Goal: Task Accomplishment & Management: Manage account settings

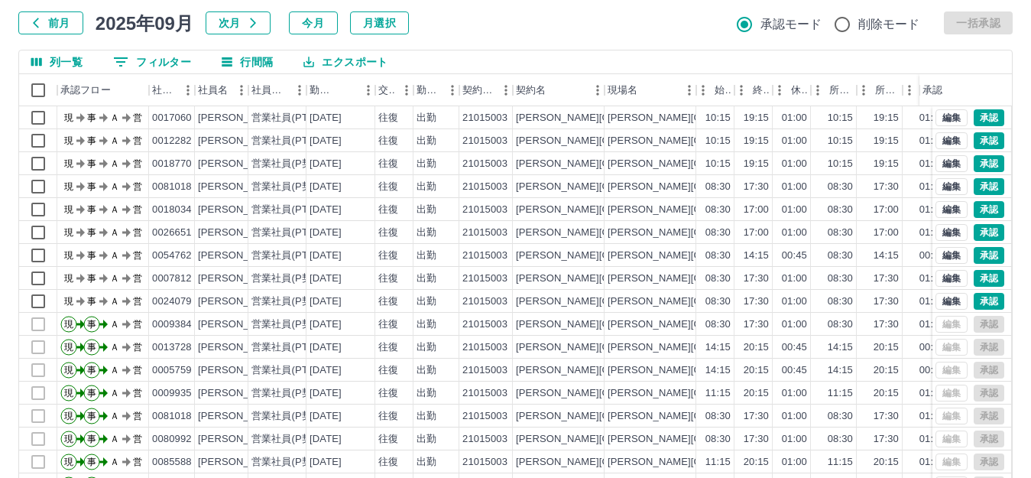
scroll to position [168, 0]
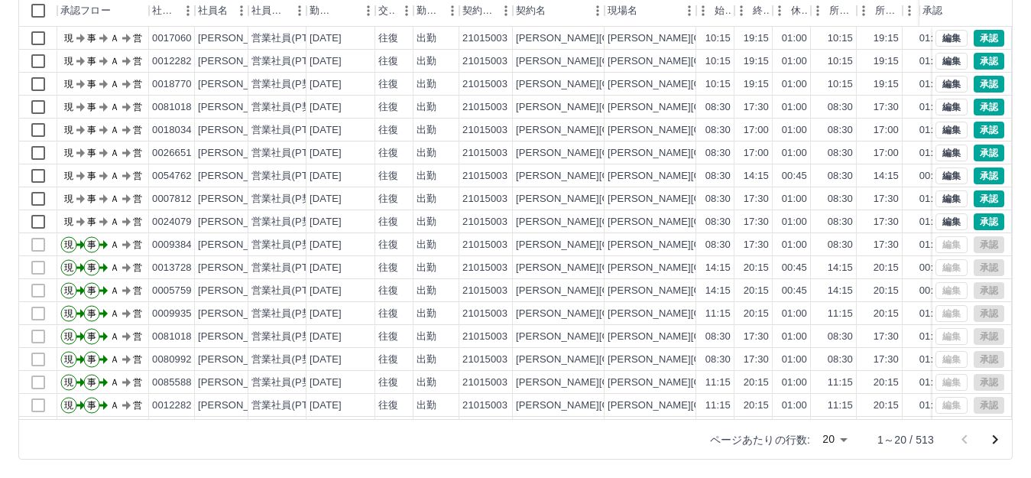
click at [829, 445] on body "SDH勤怠 [PERSON_NAME] 勤務実績承認 前月 [DATE] 次月 今月 月選択 承認モード 削除モード 一括承認 列一覧 0 フィルター 行間隔…" at bounding box center [515, 155] width 1031 height 646
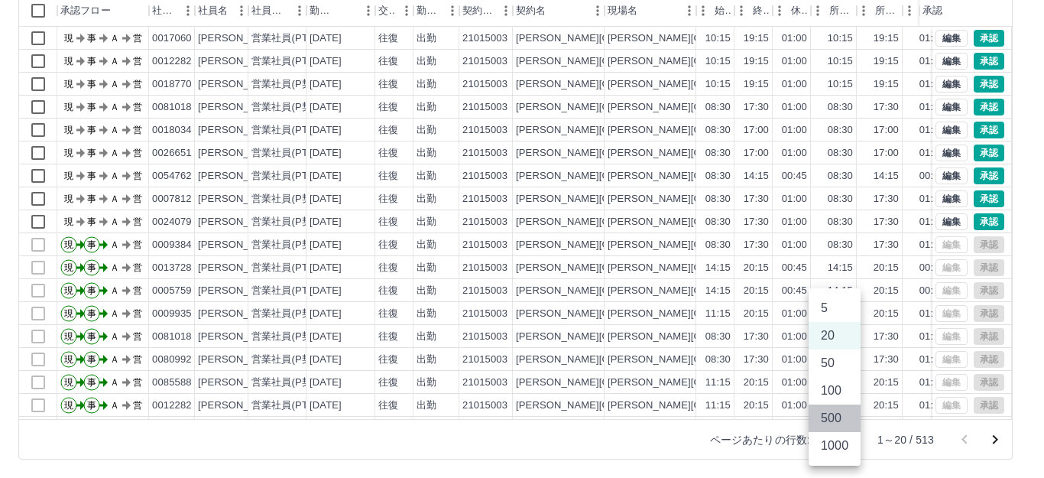
click at [830, 417] on li "500" at bounding box center [834, 418] width 52 height 28
type input "***"
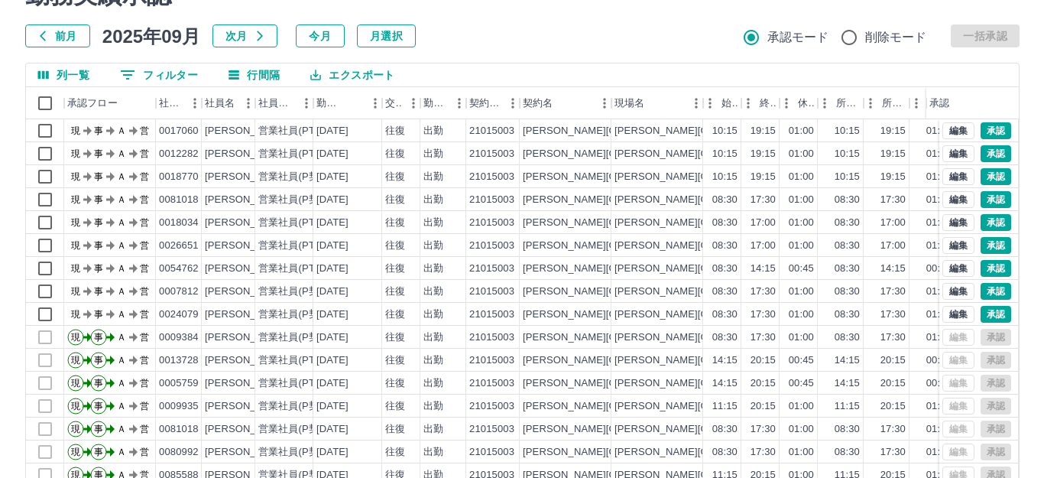
scroll to position [0, 0]
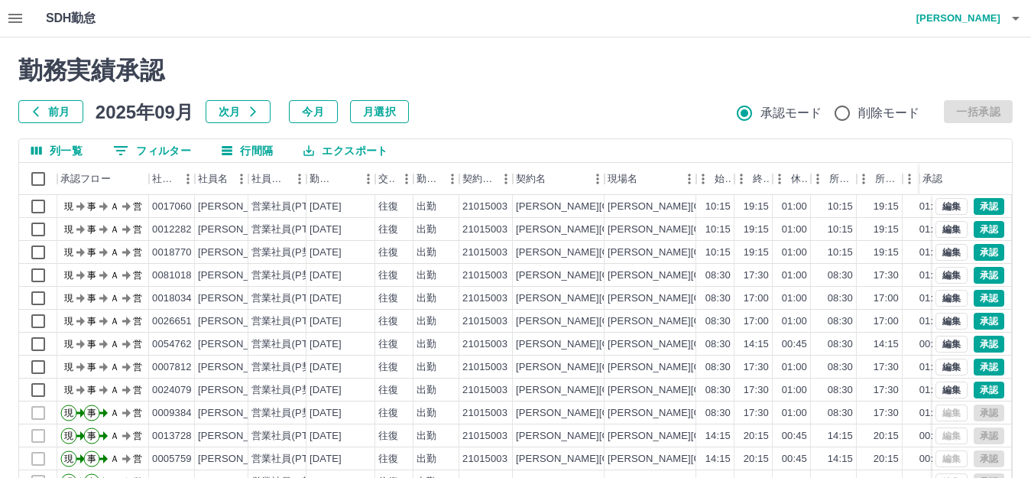
click at [973, 21] on h4 "[PERSON_NAME]" at bounding box center [954, 18] width 92 height 37
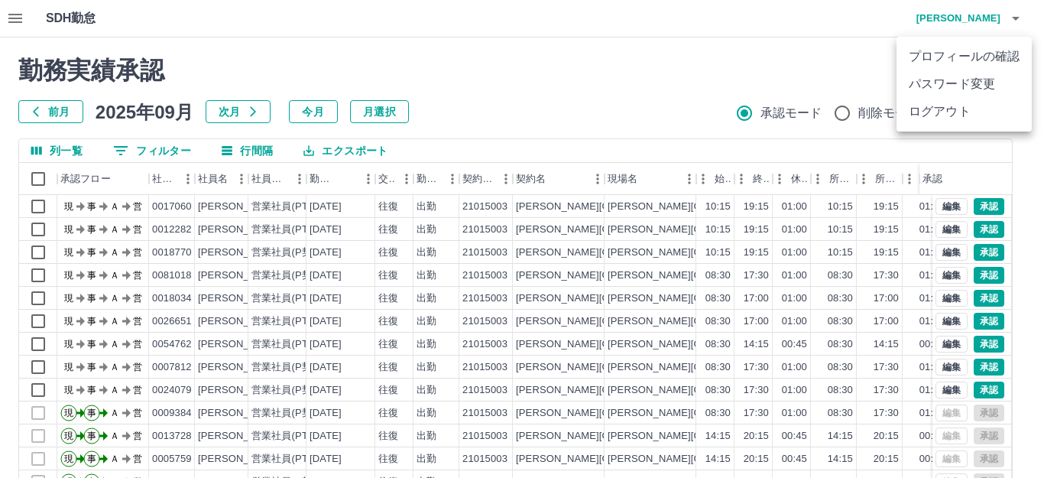
drag, startPoint x: 952, startPoint y: 105, endPoint x: 909, endPoint y: 94, distance: 44.1
click at [951, 105] on li "ログアウト" at bounding box center [963, 112] width 135 height 28
